Goal: Navigation & Orientation: Find specific page/section

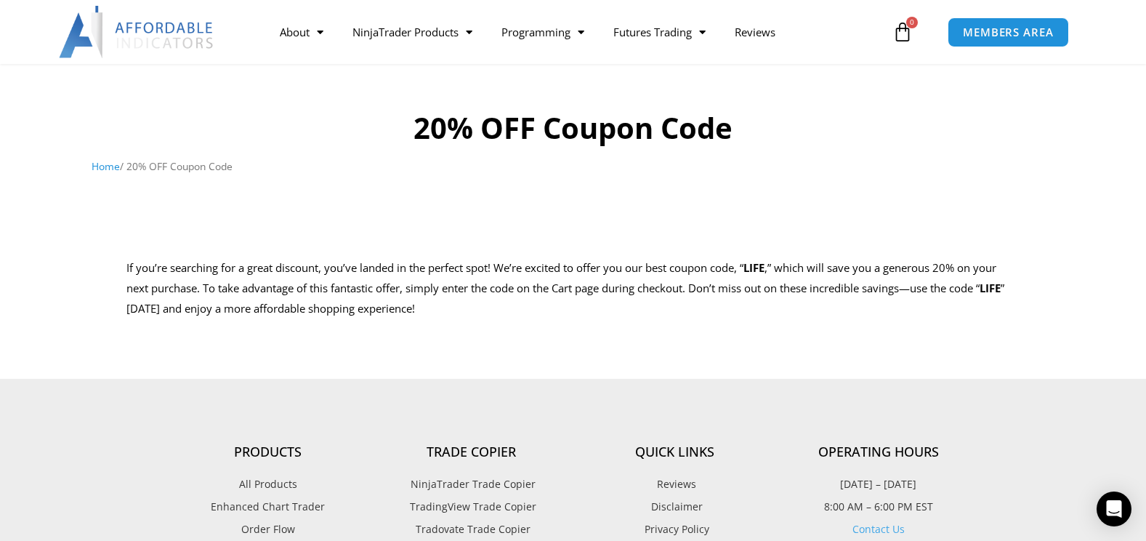
scroll to position [145, 0]
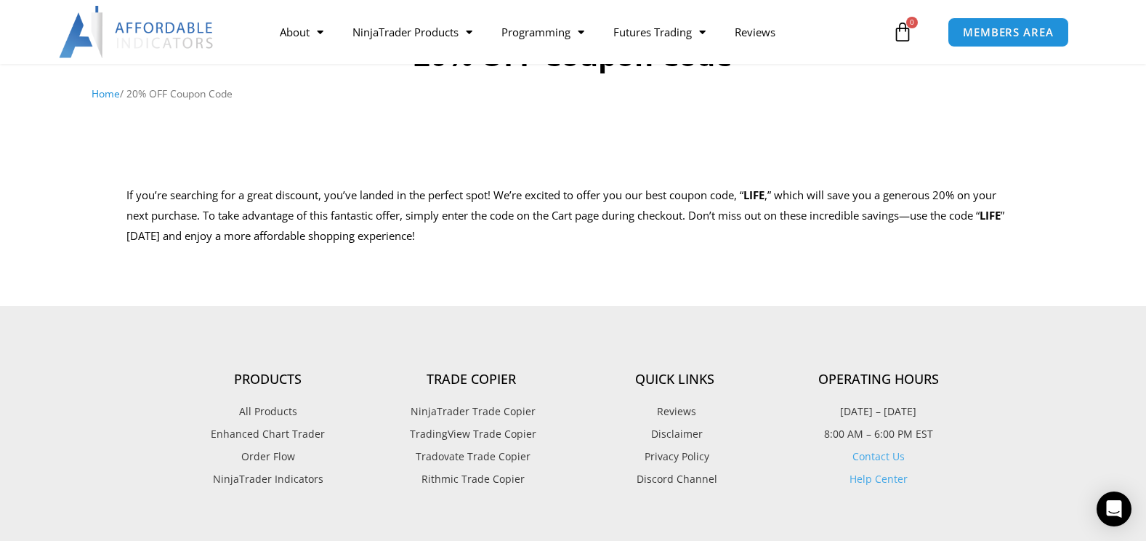
click at [474, 431] on span "TradingView Trade Copier" at bounding box center [471, 433] width 130 height 19
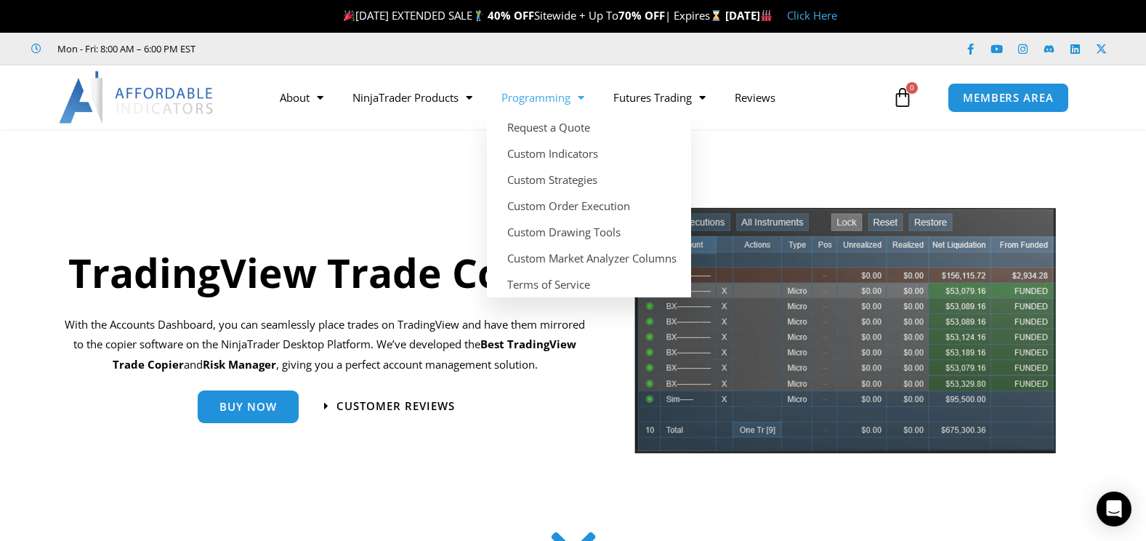
click at [570, 100] on link "Programming" at bounding box center [543, 97] width 112 height 33
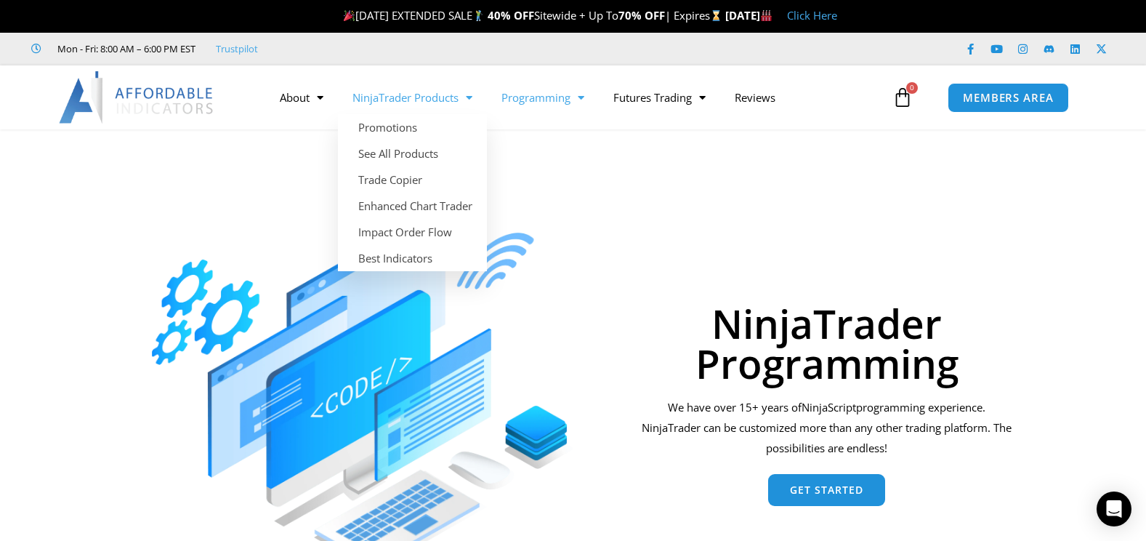
click at [465, 101] on span "Menu" at bounding box center [466, 97] width 14 height 25
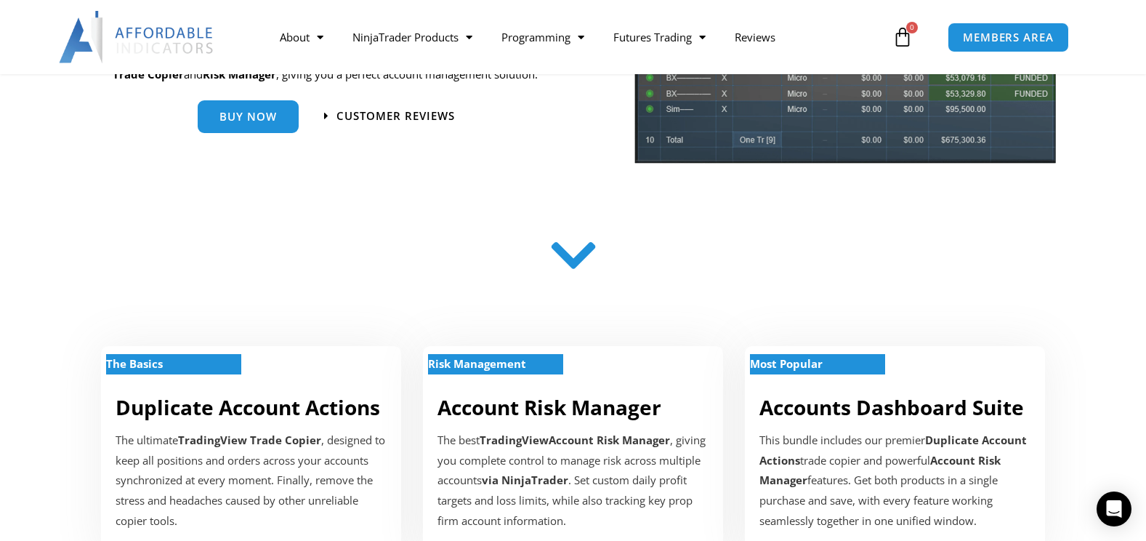
scroll to position [291, 0]
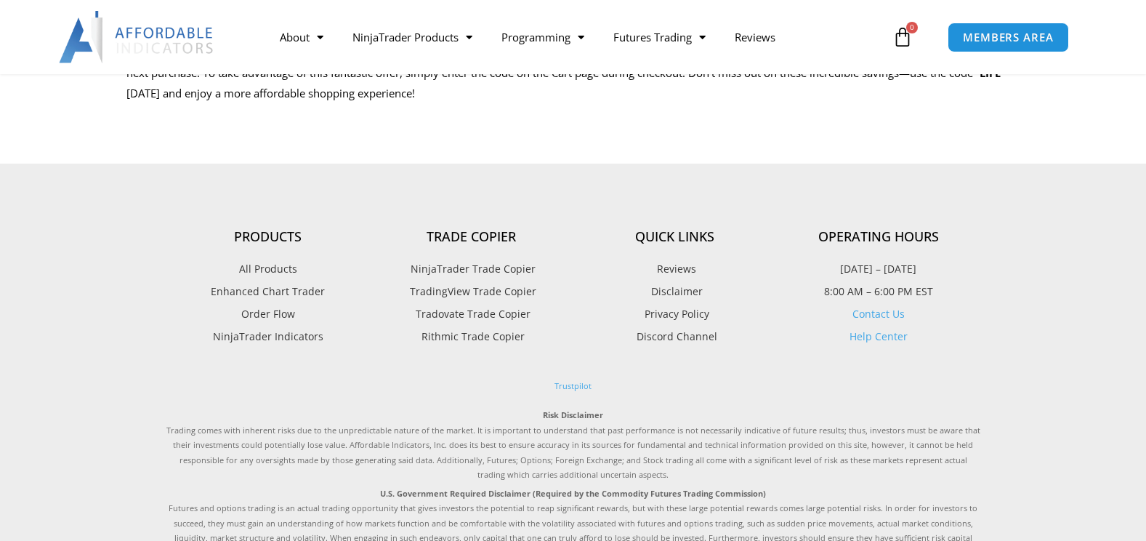
scroll to position [291, 0]
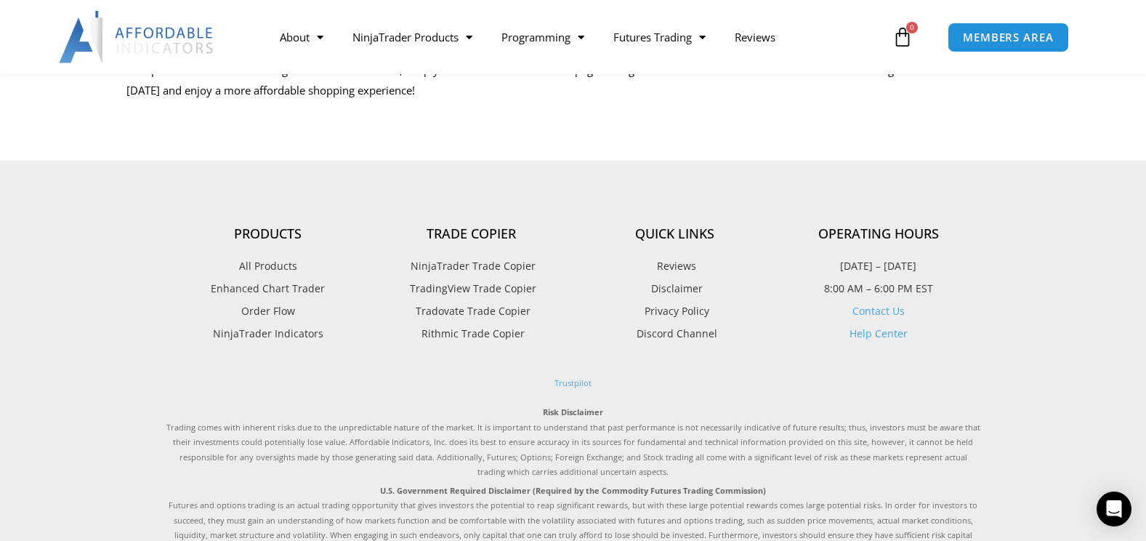
click at [470, 311] on span "Tradovate Trade Copier" at bounding box center [471, 311] width 118 height 19
